Goal: Entertainment & Leisure: Consume media (video, audio)

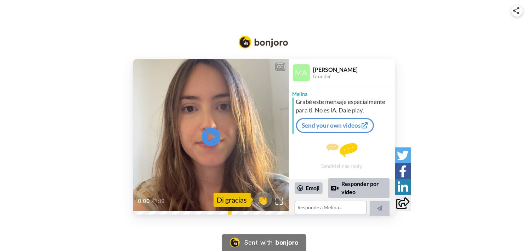
click at [213, 136] on icon "Play/Pause" at bounding box center [210, 137] width 19 height 34
click at [279, 200] on img at bounding box center [278, 201] width 7 height 7
click at [276, 197] on div at bounding box center [279, 201] width 10 height 10
click at [230, 151] on video at bounding box center [211, 137] width 156 height 156
click at [281, 201] on img at bounding box center [278, 201] width 7 height 7
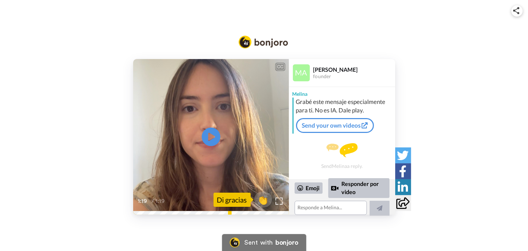
click at [209, 136] on icon "Play/Pause" at bounding box center [210, 137] width 19 height 34
click at [288, 242] on div "bonjoro" at bounding box center [286, 243] width 23 height 6
click at [231, 118] on video at bounding box center [211, 137] width 156 height 156
click at [307, 186] on div "Emoji" at bounding box center [308, 188] width 28 height 11
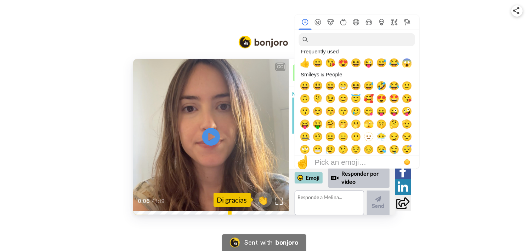
click at [311, 182] on div "Emoji" at bounding box center [308, 177] width 28 height 11
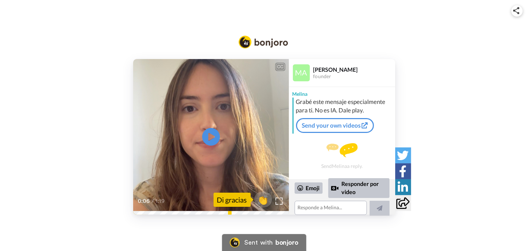
click at [444, 109] on div "CC Play/Pause A ver, vamos a hablar mucho naturale humana, mucha naturaleza hum…" at bounding box center [264, 137] width 528 height 156
